Goal: Task Accomplishment & Management: Manage account settings

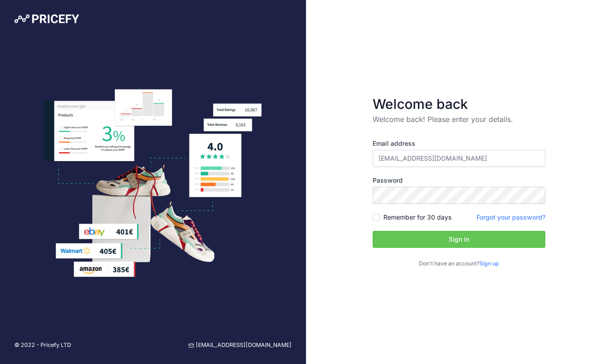
click at [451, 240] on button "Sign in" at bounding box center [458, 239] width 173 height 17
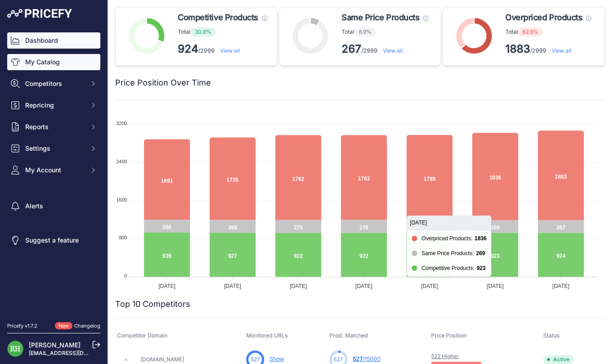
click at [43, 66] on link "My Catalog" at bounding box center [53, 62] width 93 height 16
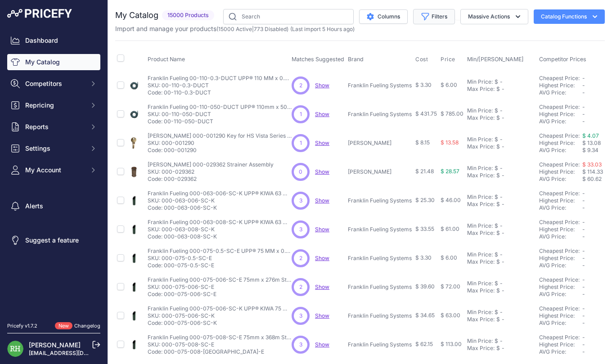
click at [421, 19] on icon "button" at bounding box center [425, 16] width 9 height 9
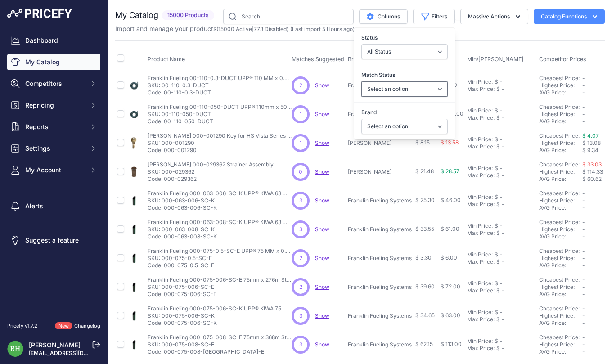
click at [395, 89] on select "Select an option Matched Unmatched" at bounding box center [404, 88] width 86 height 15
select select "1"
click at [361, 81] on select "Select an option Matched Unmatched" at bounding box center [404, 88] width 86 height 15
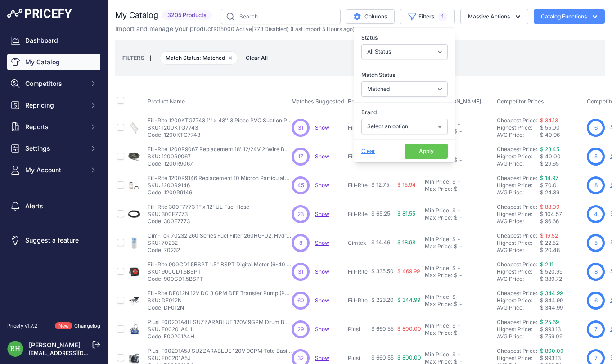
click at [460, 50] on div "FILTERS | Match Status: Matched Remove filter option Clear All" at bounding box center [359, 58] width 475 height 24
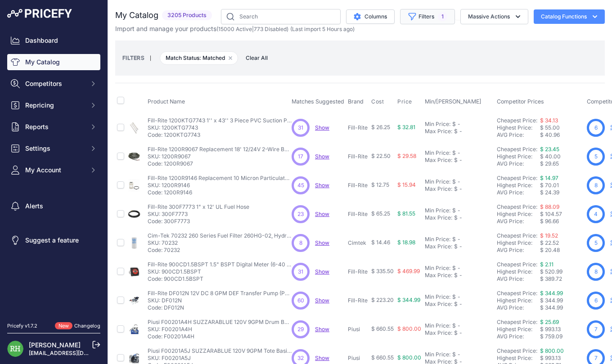
click at [424, 14] on button "Filters 1" at bounding box center [427, 16] width 55 height 15
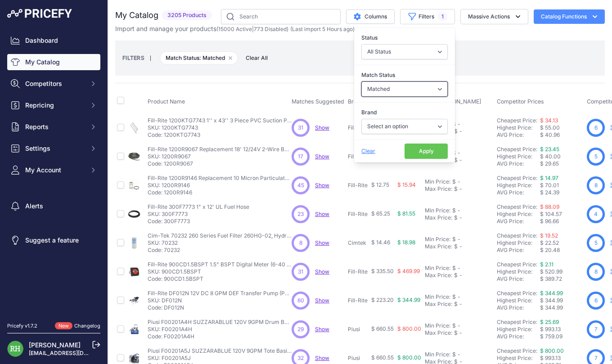
click at [415, 88] on select "Select an option Matched Unmatched" at bounding box center [404, 88] width 86 height 15
select select "0"
click at [361, 81] on select "Select an option Matched Unmatched" at bounding box center [404, 88] width 86 height 15
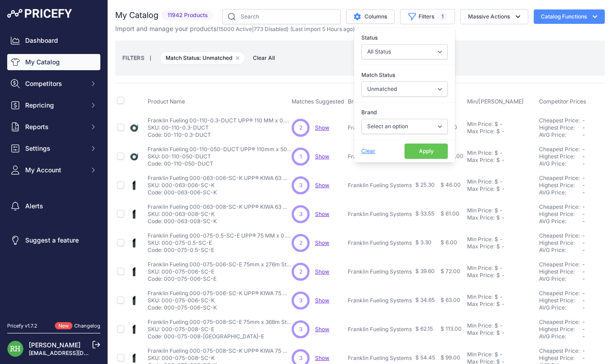
click at [471, 67] on div "FILTERS | Match Status: Unmatched Remove filter option Clear All" at bounding box center [359, 58] width 475 height 24
